Goal: Information Seeking & Learning: Find specific fact

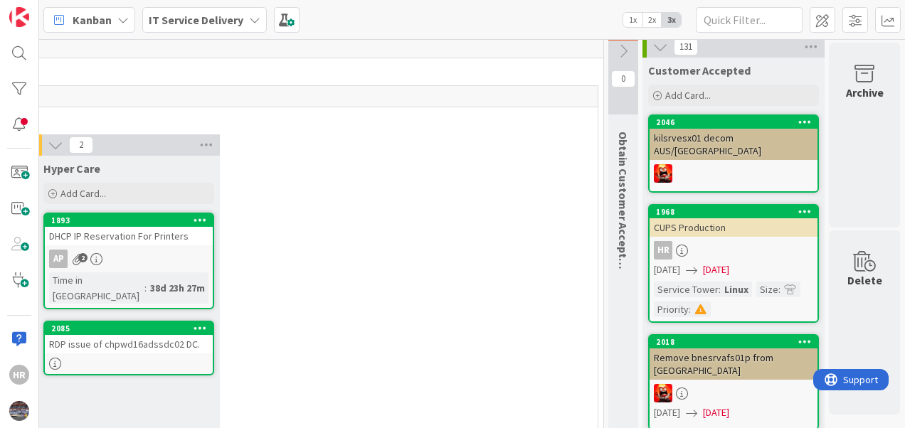
scroll to position [0, 1372]
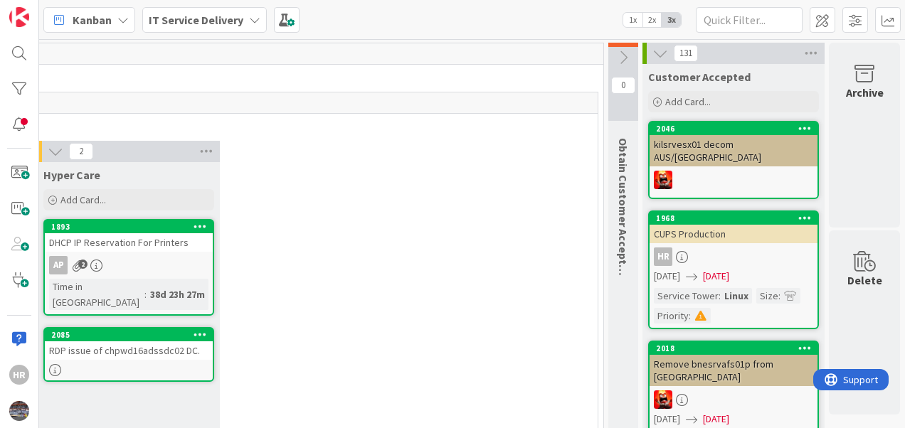
click at [656, 54] on icon at bounding box center [660, 54] width 16 height 16
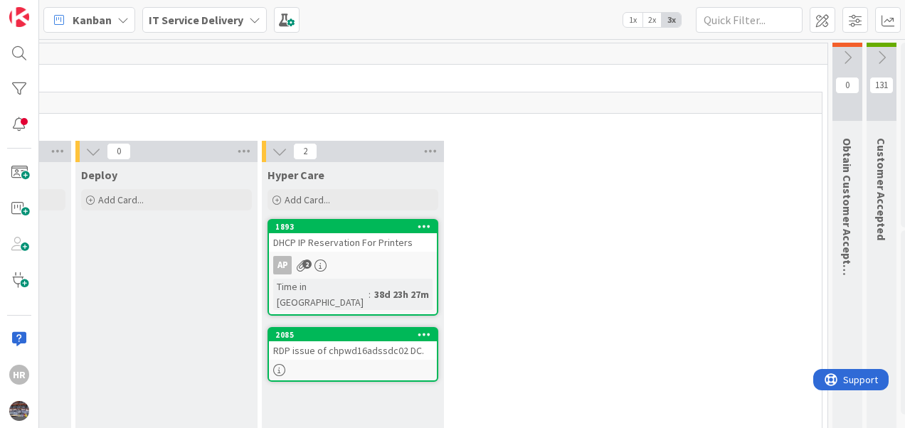
scroll to position [0, 1225]
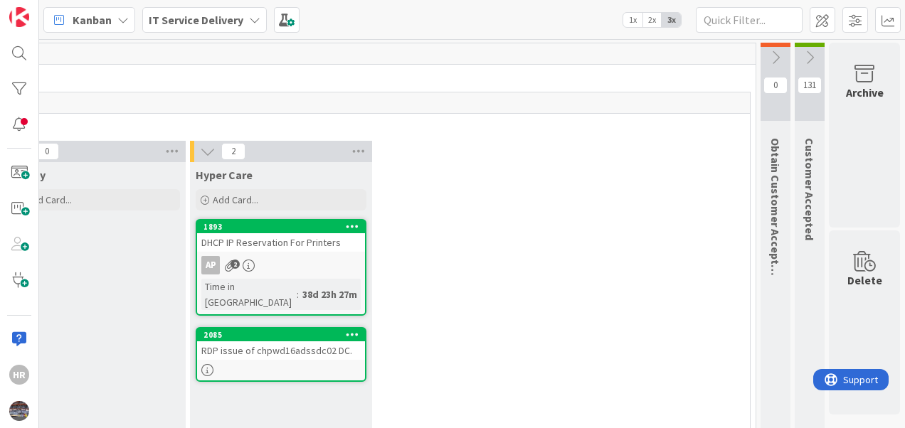
click at [802, 53] on icon at bounding box center [810, 58] width 16 height 16
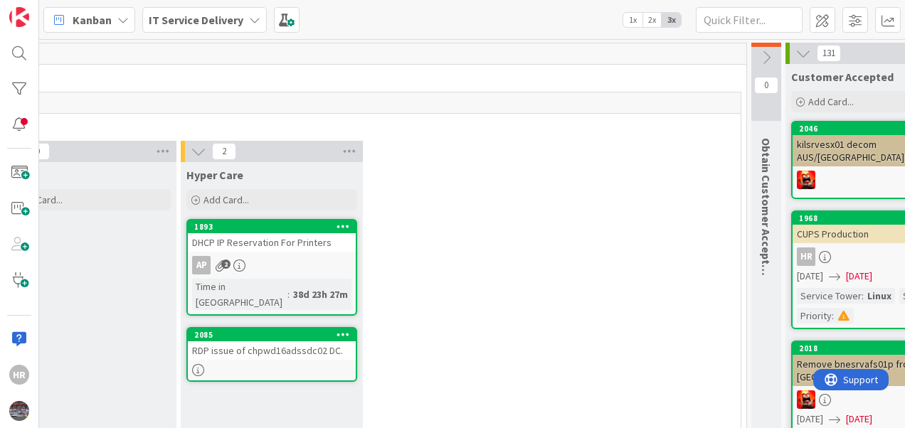
scroll to position [0, 1377]
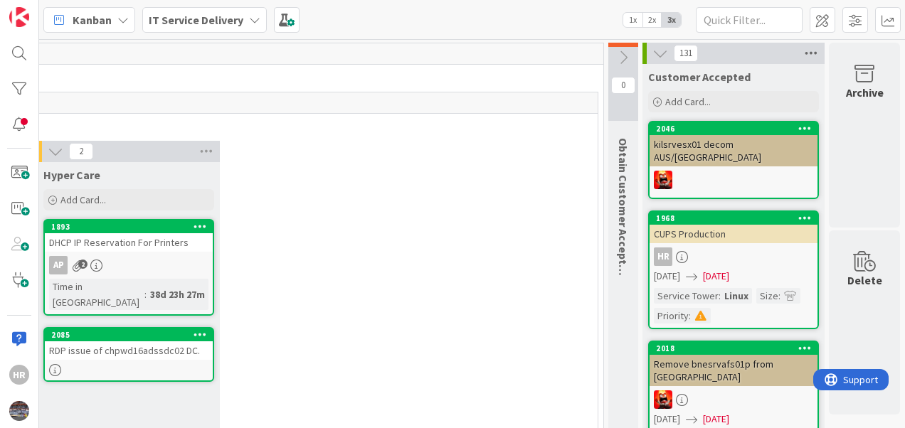
click at [802, 44] on icon at bounding box center [811, 53] width 18 height 21
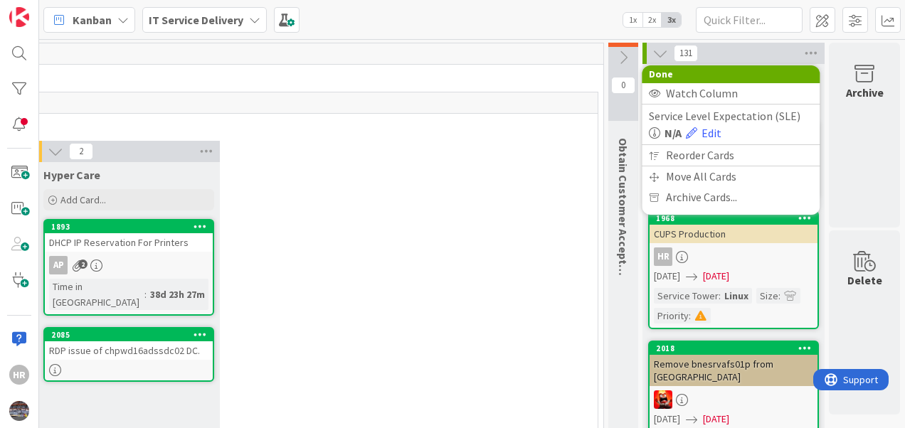
click at [556, 198] on div "3 Do Add Card... 2088 ORACLE-DB01 database server backup Time in Column : 23h 4…" at bounding box center [35, 356] width 1118 height 430
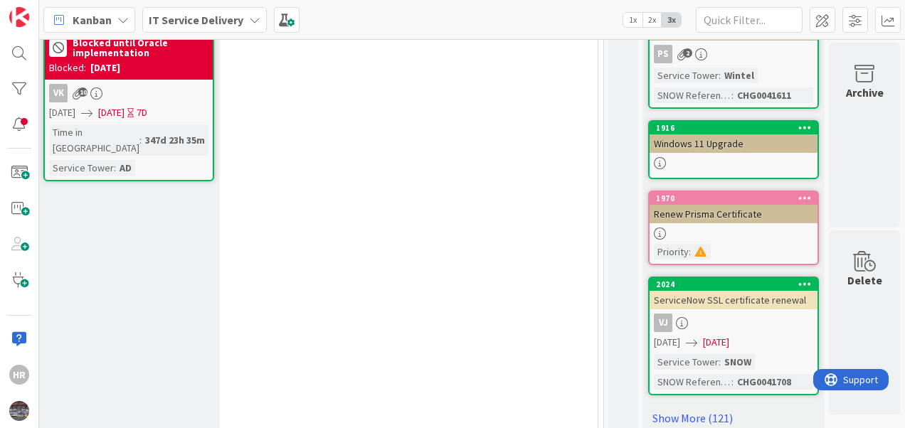
scroll to position [715, 1377]
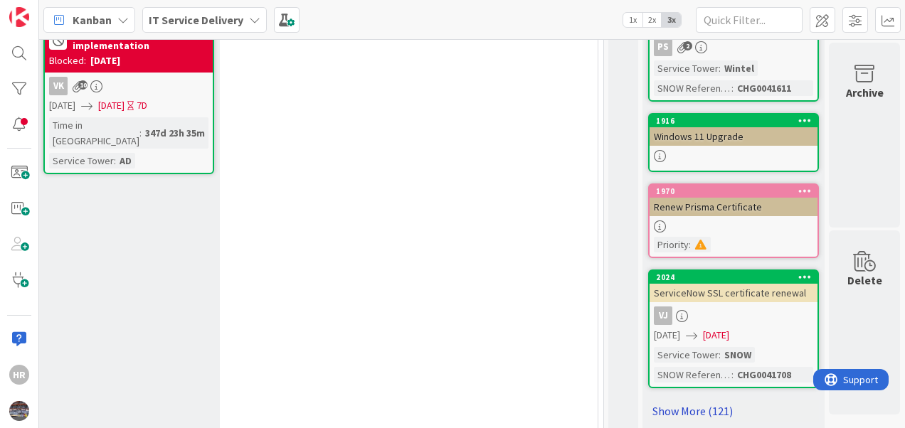
click at [694, 400] on link "Show More (121)" at bounding box center [733, 411] width 171 height 23
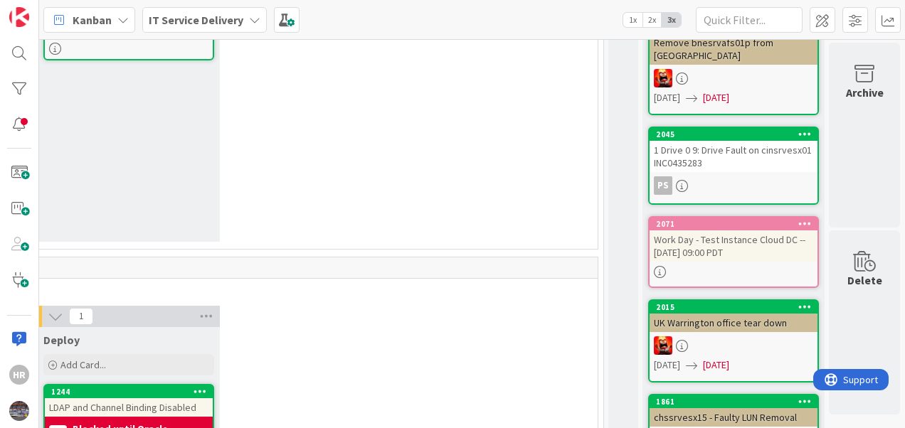
scroll to position [0, 1377]
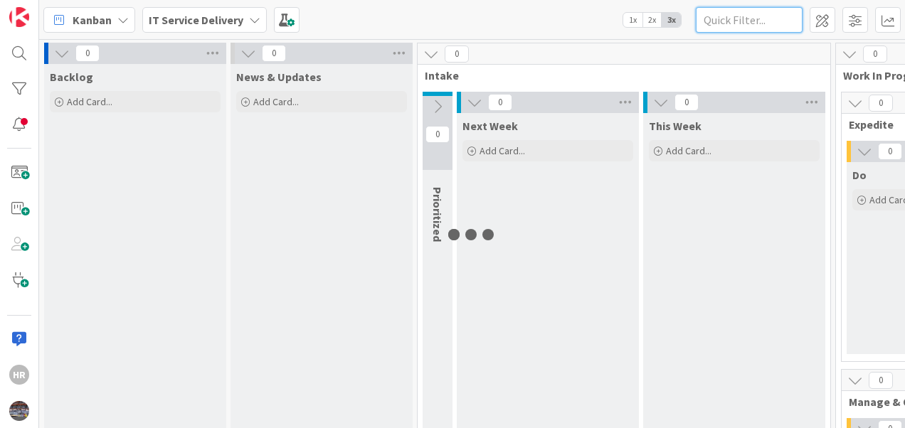
click at [741, 26] on input "text" at bounding box center [749, 20] width 107 height 26
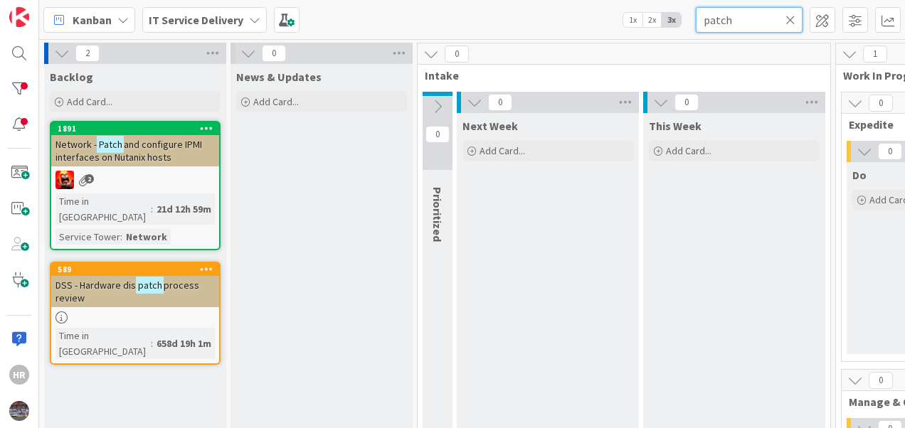
type input "patch"
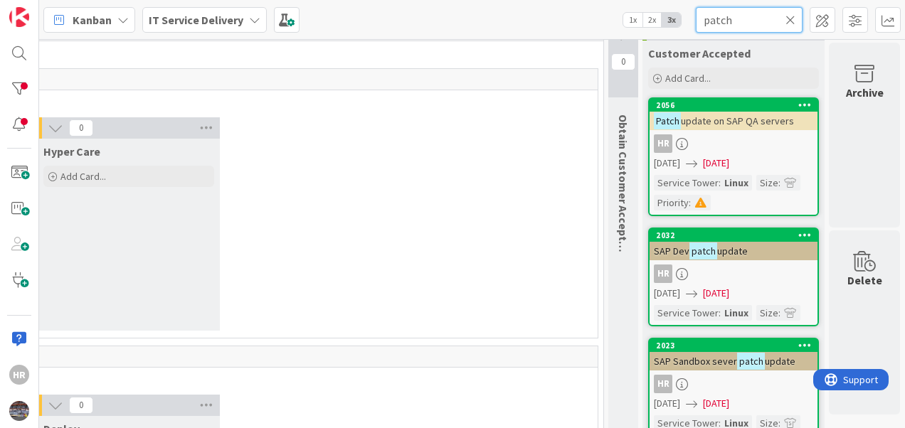
scroll to position [0, 1377]
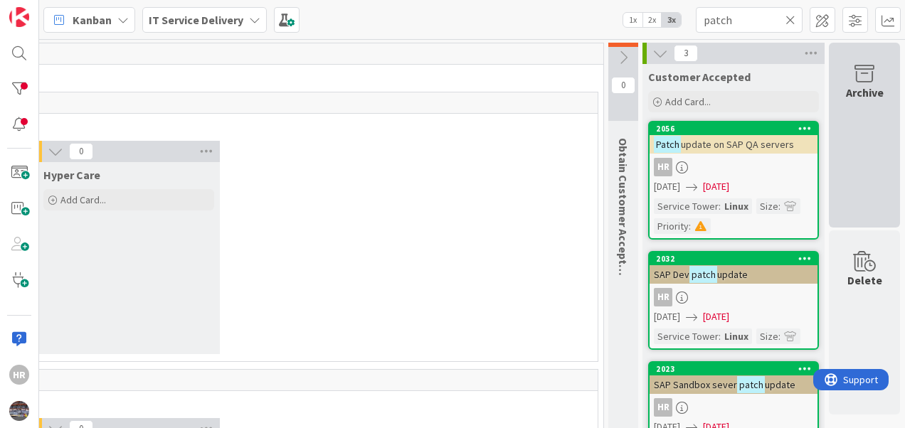
click at [857, 112] on div "Archive" at bounding box center [864, 135] width 71 height 185
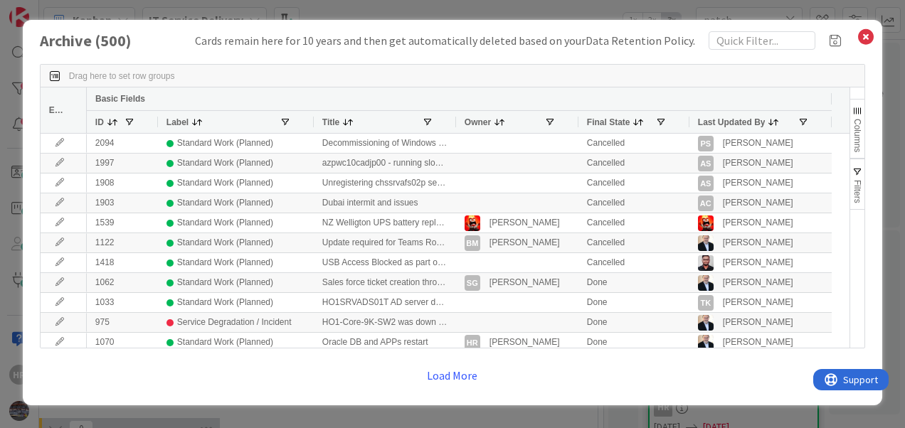
click at [249, 75] on div "Drag here to set row groups" at bounding box center [453, 76] width 824 height 23
click at [751, 41] on input "text" at bounding box center [762, 40] width 107 height 18
type input "sap"
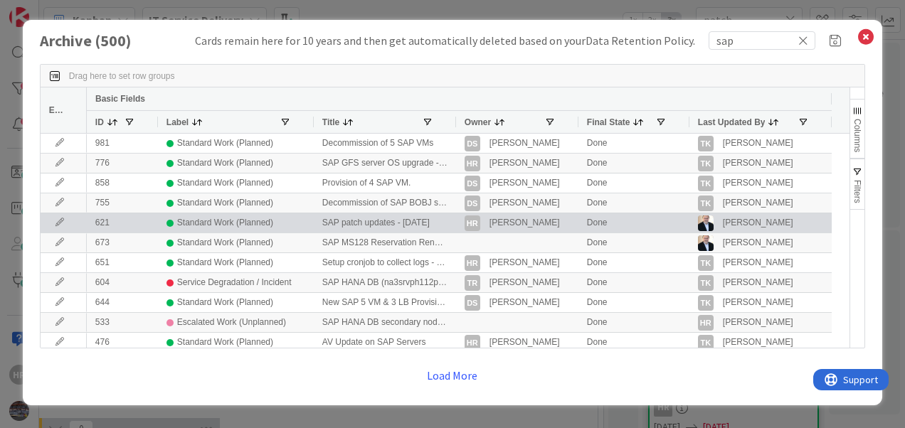
click at [388, 227] on div "SAP patch updates - JAN 2024" at bounding box center [385, 222] width 142 height 19
click at [54, 223] on icon at bounding box center [59, 222] width 21 height 9
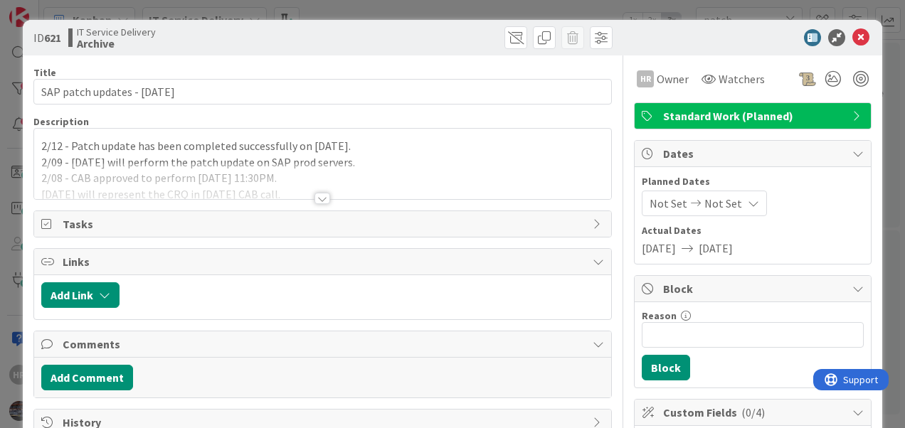
click at [433, 164] on div at bounding box center [322, 181] width 577 height 36
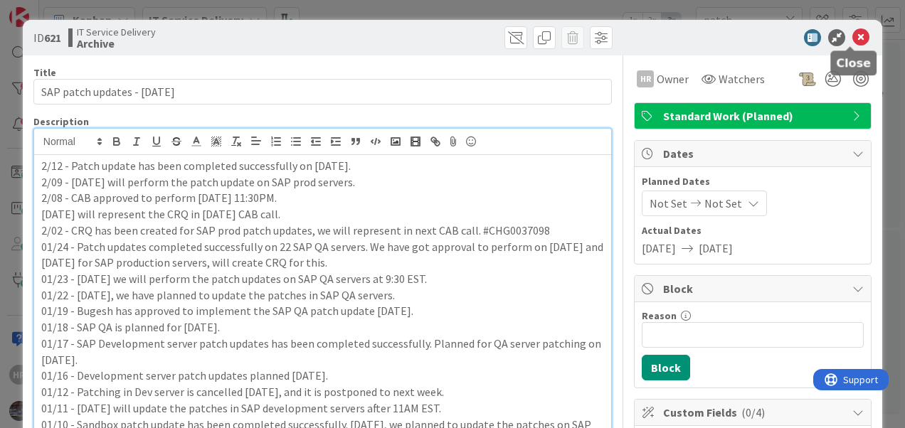
click at [854, 36] on icon at bounding box center [860, 37] width 17 height 17
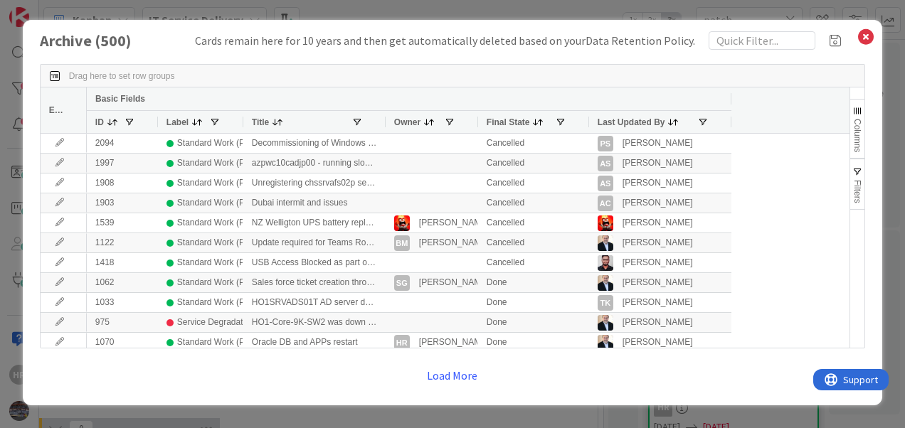
click at [250, 73] on div "Drag here to set row groups" at bounding box center [453, 76] width 824 height 23
click at [756, 48] on input "text" at bounding box center [762, 40] width 107 height 18
type input "patch"
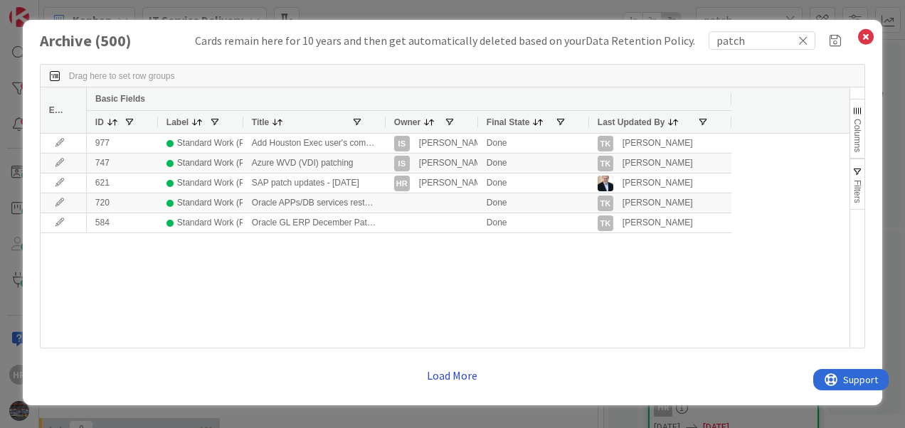
click at [445, 378] on button "Load More" at bounding box center [452, 376] width 69 height 26
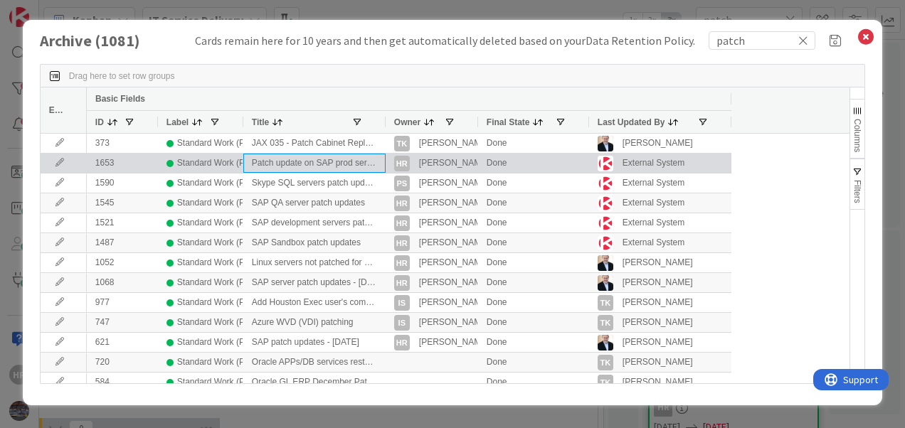
click at [295, 164] on div "Patch update on SAP prod server" at bounding box center [314, 163] width 142 height 19
click at [60, 160] on icon at bounding box center [59, 163] width 21 height 9
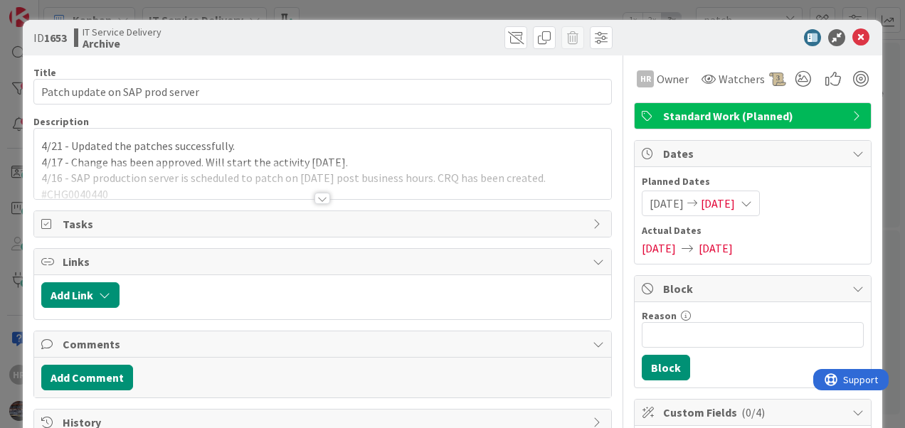
click at [322, 201] on div at bounding box center [322, 198] width 16 height 11
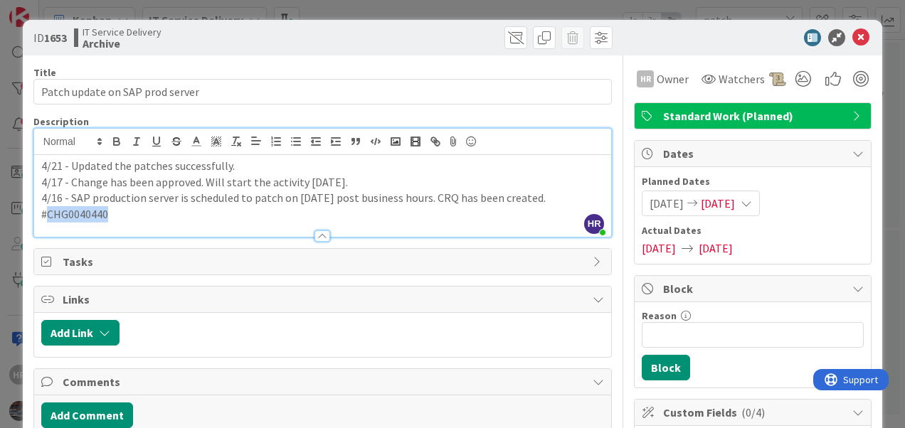
drag, startPoint x: 120, startPoint y: 216, endPoint x: 45, endPoint y: 221, distance: 74.9
click at [45, 221] on div "Description HR Hafeezur Rahman just joined 4/21 - Updated the patches successfu…" at bounding box center [322, 176] width 578 height 122
copy p "CHG0040440"
click at [852, 40] on icon at bounding box center [860, 37] width 17 height 17
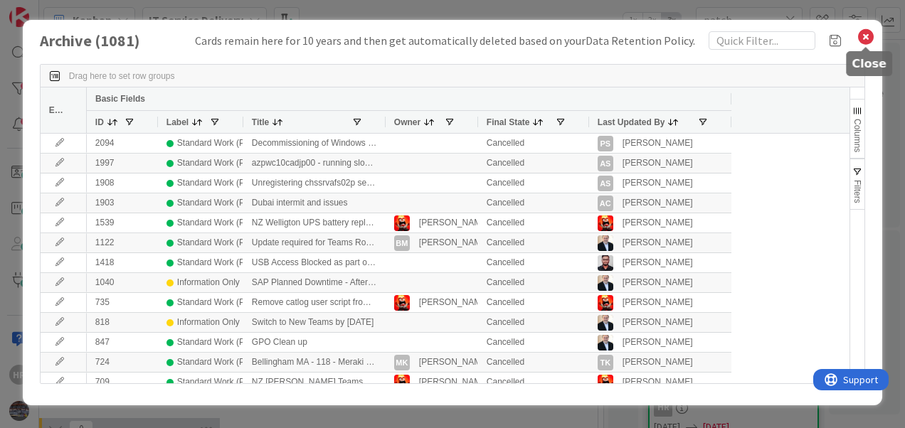
click at [862, 36] on icon at bounding box center [866, 37] width 18 height 20
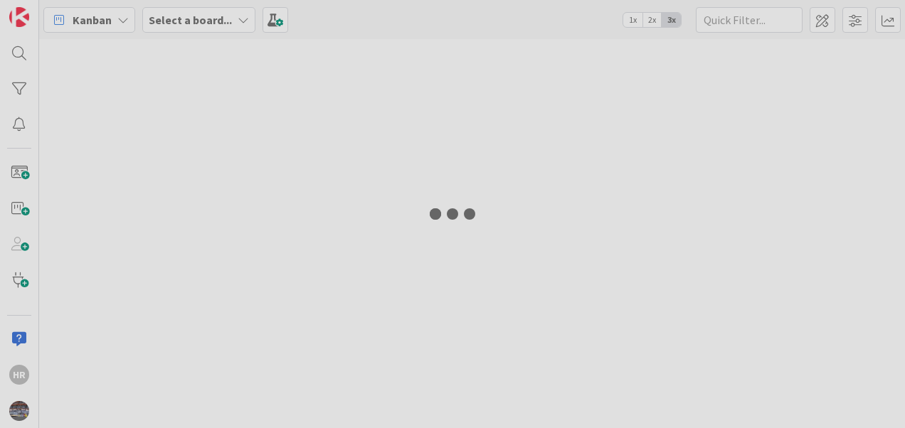
type input "patch"
